Goal: Information Seeking & Learning: Find specific fact

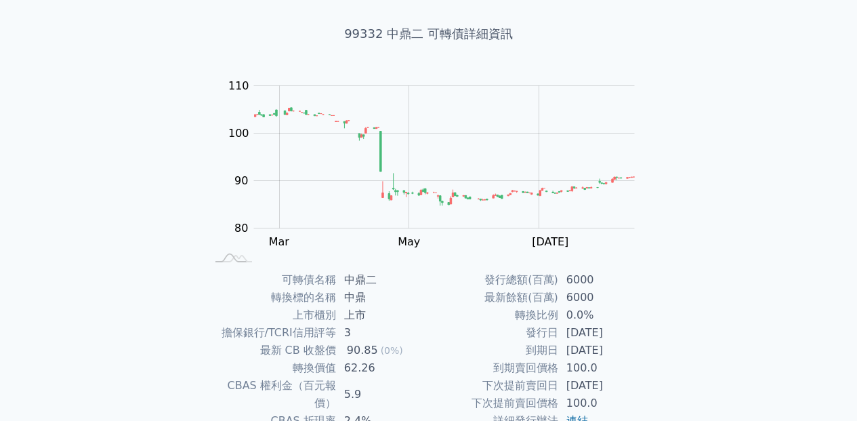
scroll to position [68, 0]
click at [346, 365] on td "62.26" at bounding box center [382, 368] width 93 height 18
copy td "62.26"
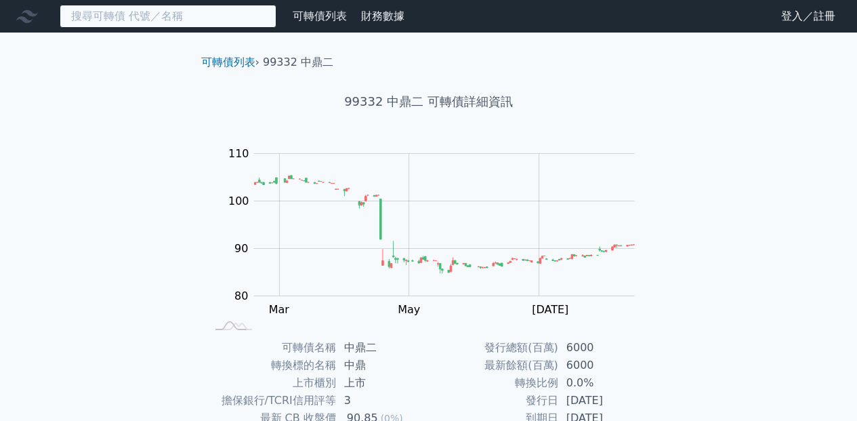
click at [182, 26] on input at bounding box center [168, 16] width 217 height 23
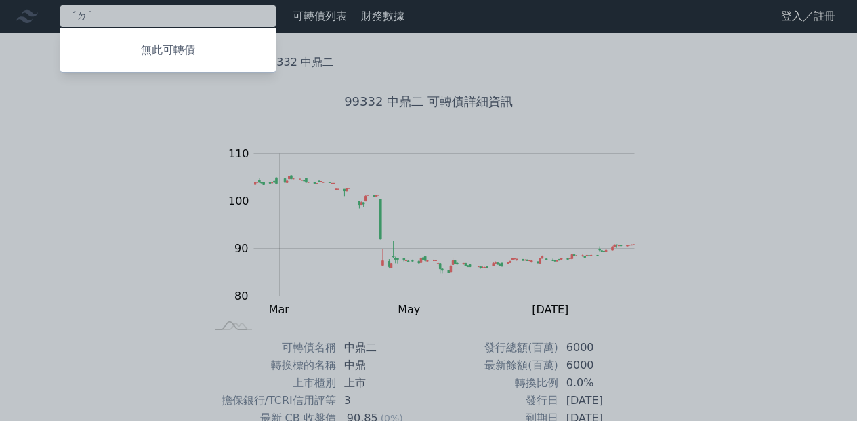
type input "ˊ"
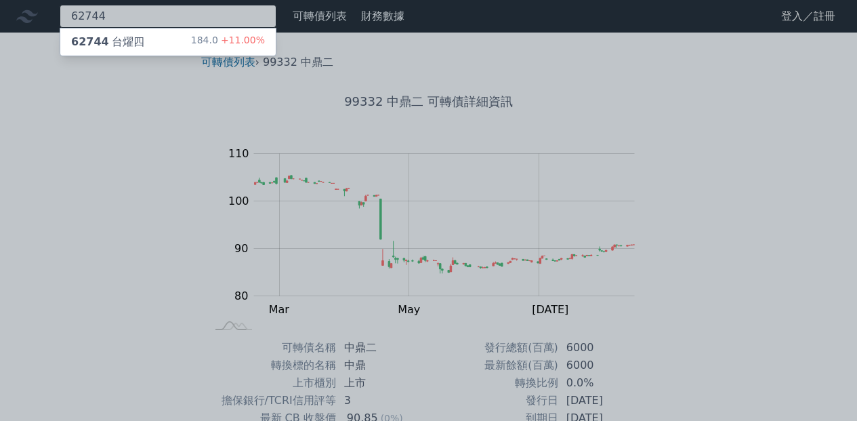
type input "62744"
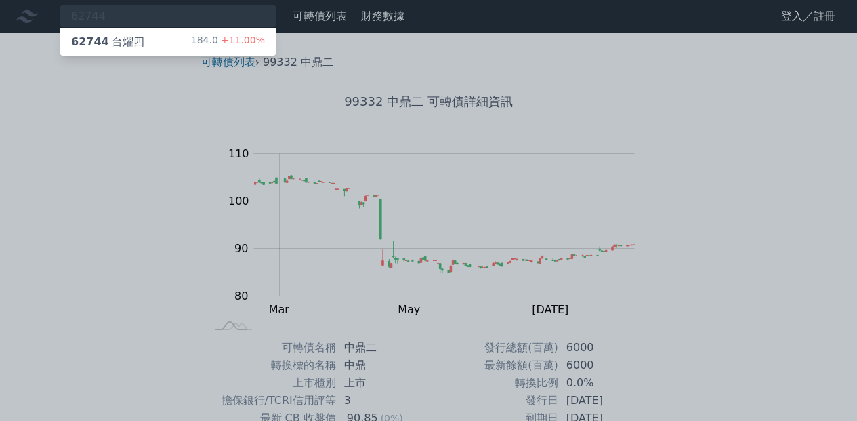
click at [104, 47] on div "62744 台[PERSON_NAME]" at bounding box center [107, 42] width 73 height 16
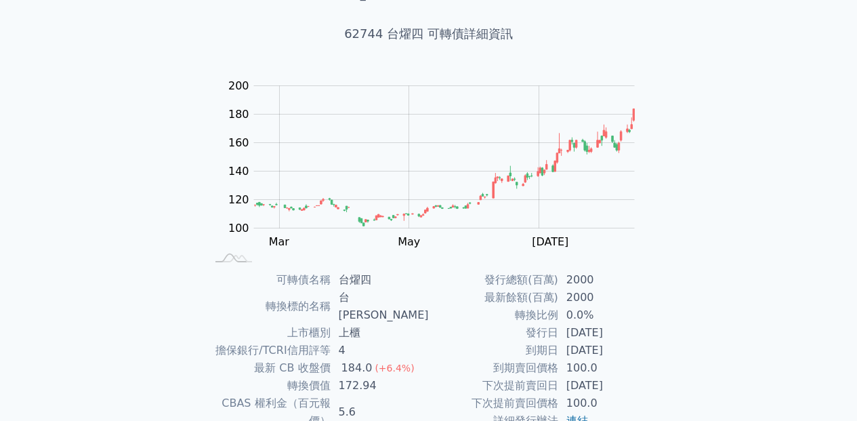
scroll to position [136, 0]
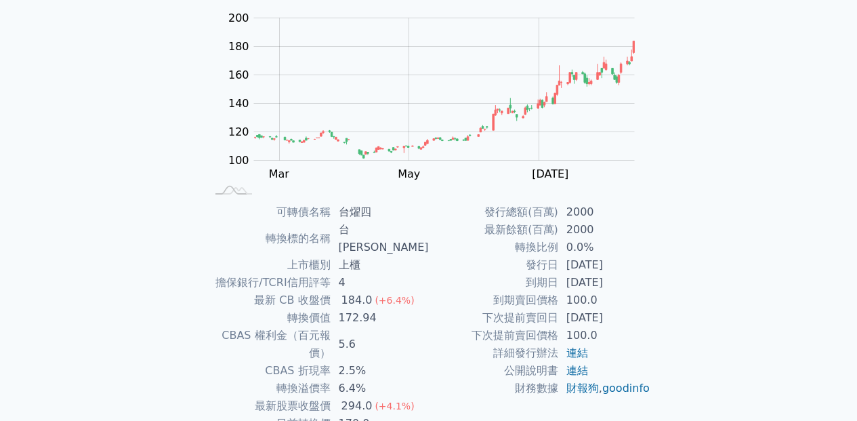
click at [362, 309] on td "172.94" at bounding box center [380, 318] width 98 height 18
copy td "172.94"
